Goal: Transaction & Acquisition: Purchase product/service

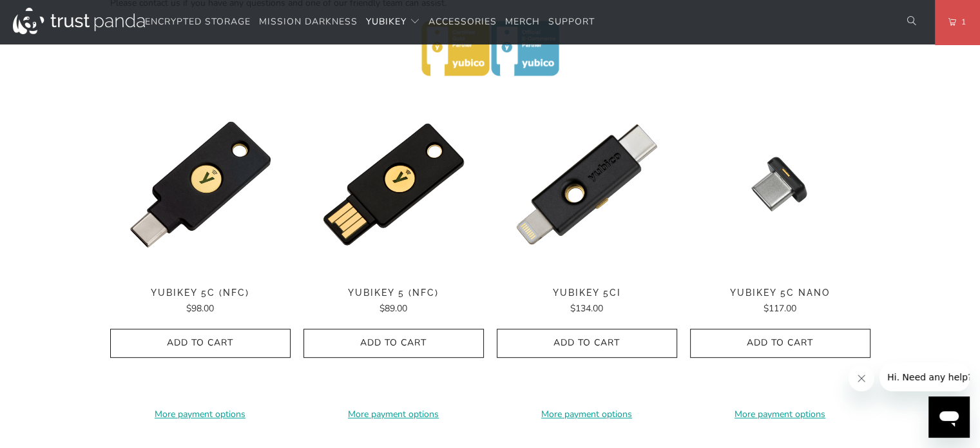
scroll to position [580, 0]
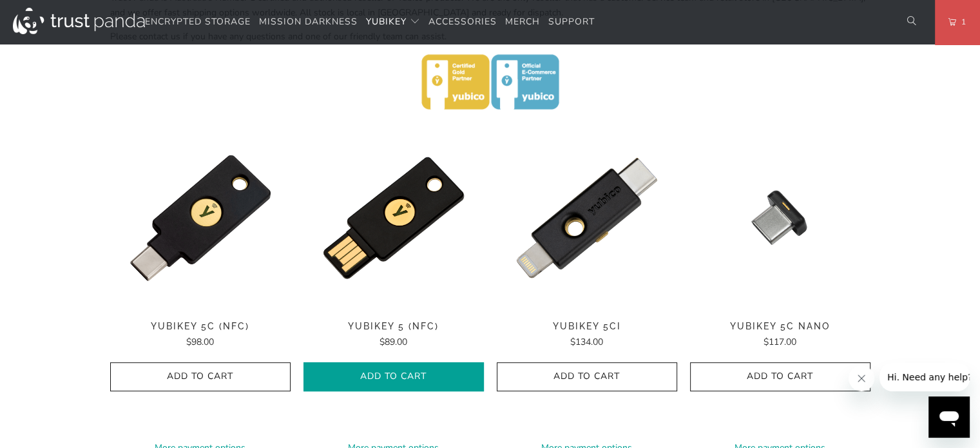
click at [427, 378] on span "Add to Cart" at bounding box center [393, 376] width 153 height 11
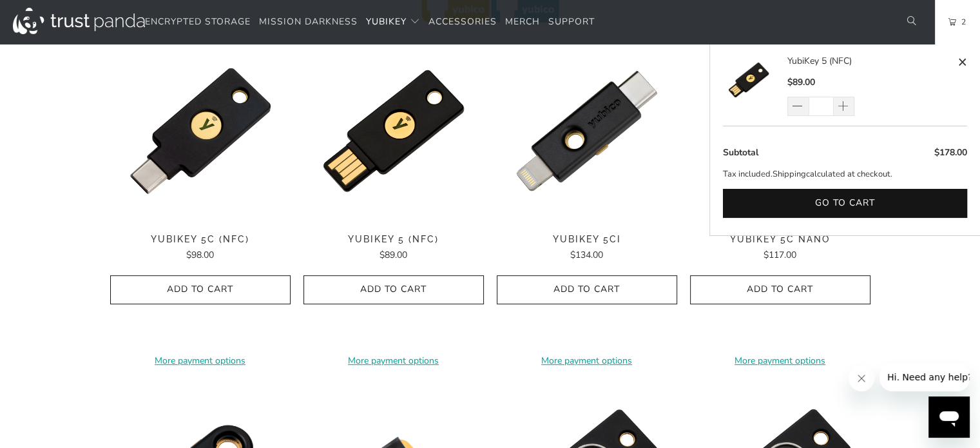
scroll to position [644, 0]
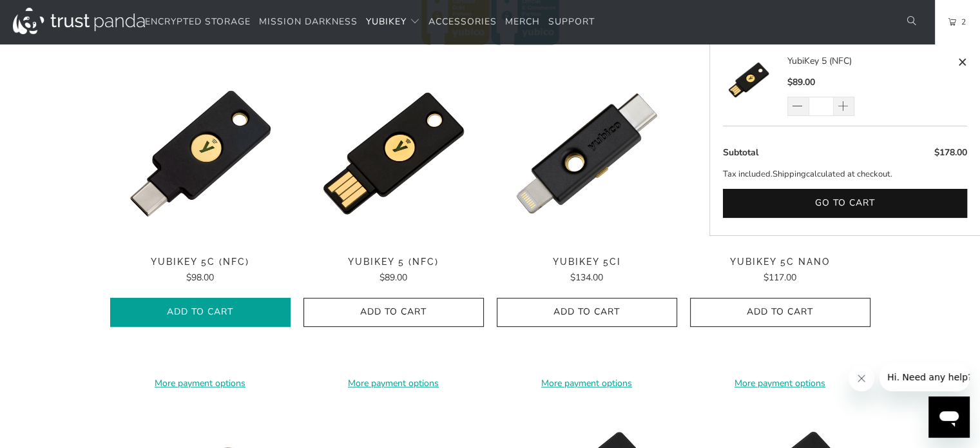
click at [257, 318] on button "Add to Cart" at bounding box center [200, 312] width 180 height 29
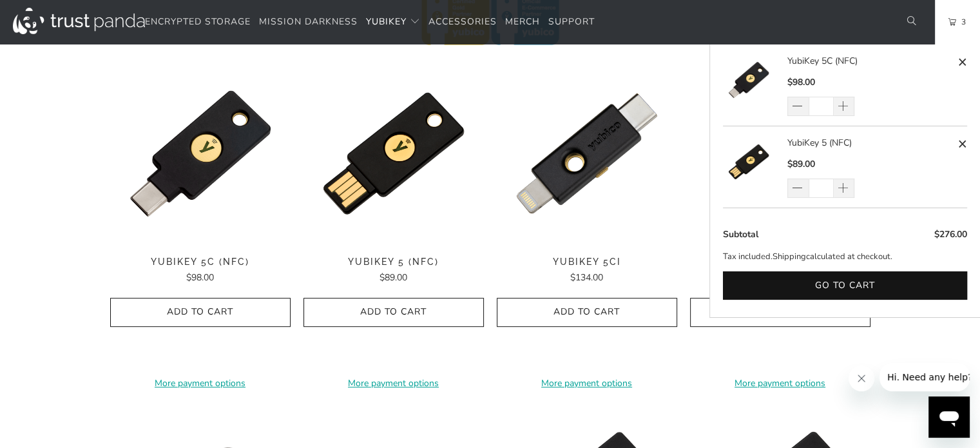
click at [965, 60] on span at bounding box center [963, 62] width 10 height 16
type input "*"
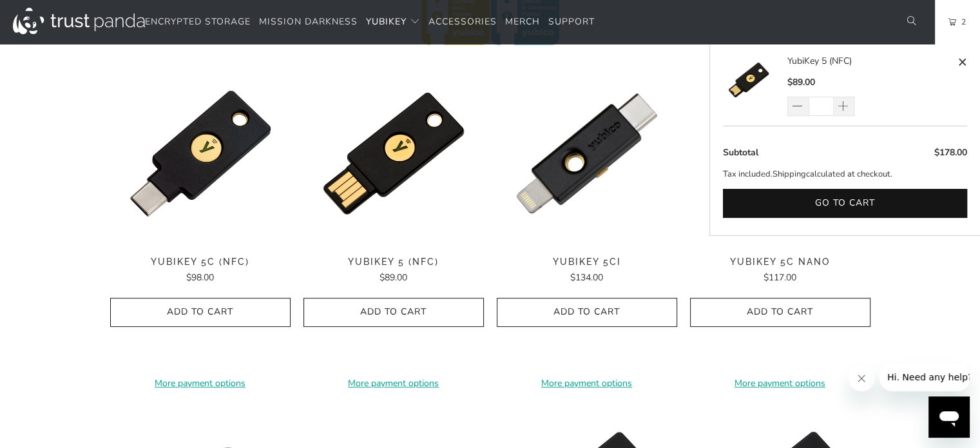
click at [962, 14] on link "2" at bounding box center [957, 22] width 45 height 44
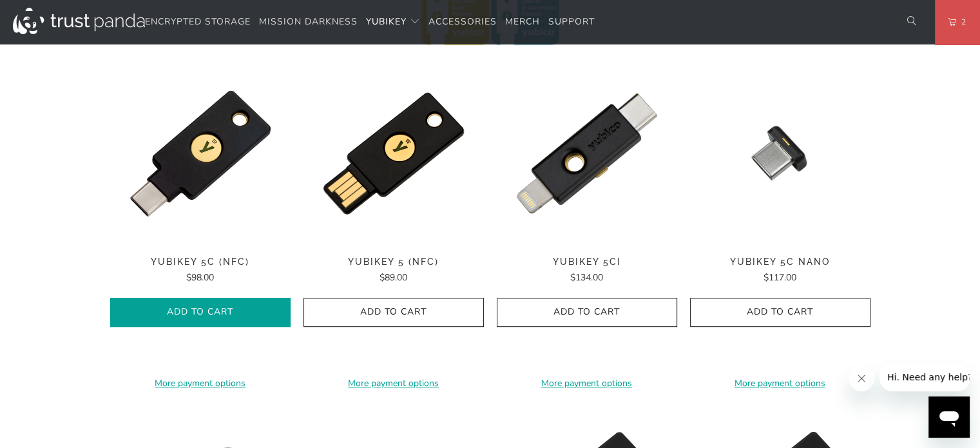
click at [166, 307] on span "Add to Cart" at bounding box center [200, 312] width 153 height 11
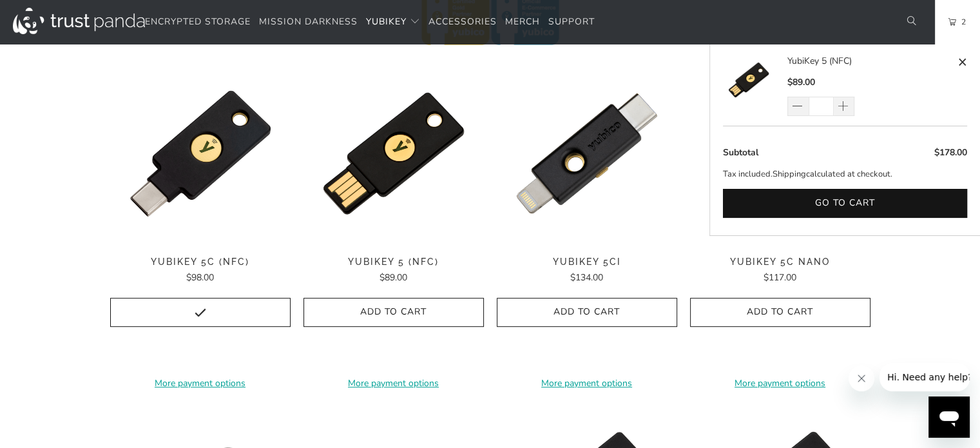
click at [959, 21] on span "2" at bounding box center [961, 22] width 10 height 14
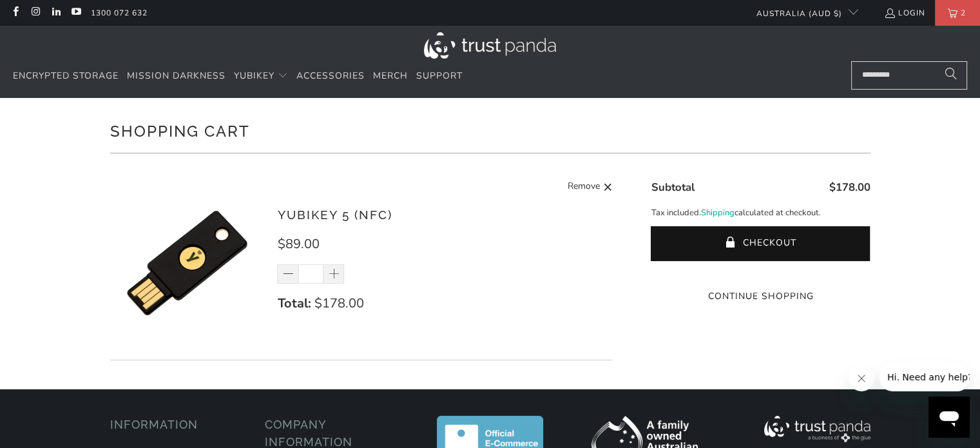
scroll to position [64, 0]
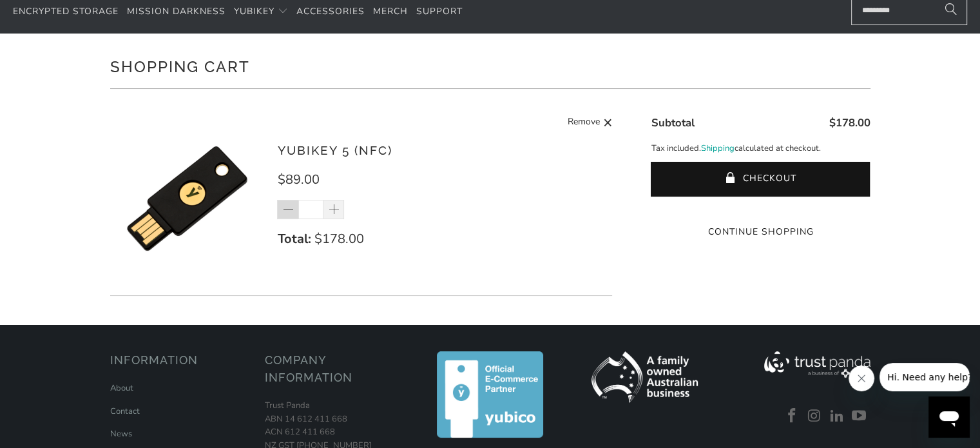
click at [295, 211] on span at bounding box center [288, 210] width 13 height 13
type input "*"
